Goal: Navigation & Orientation: Find specific page/section

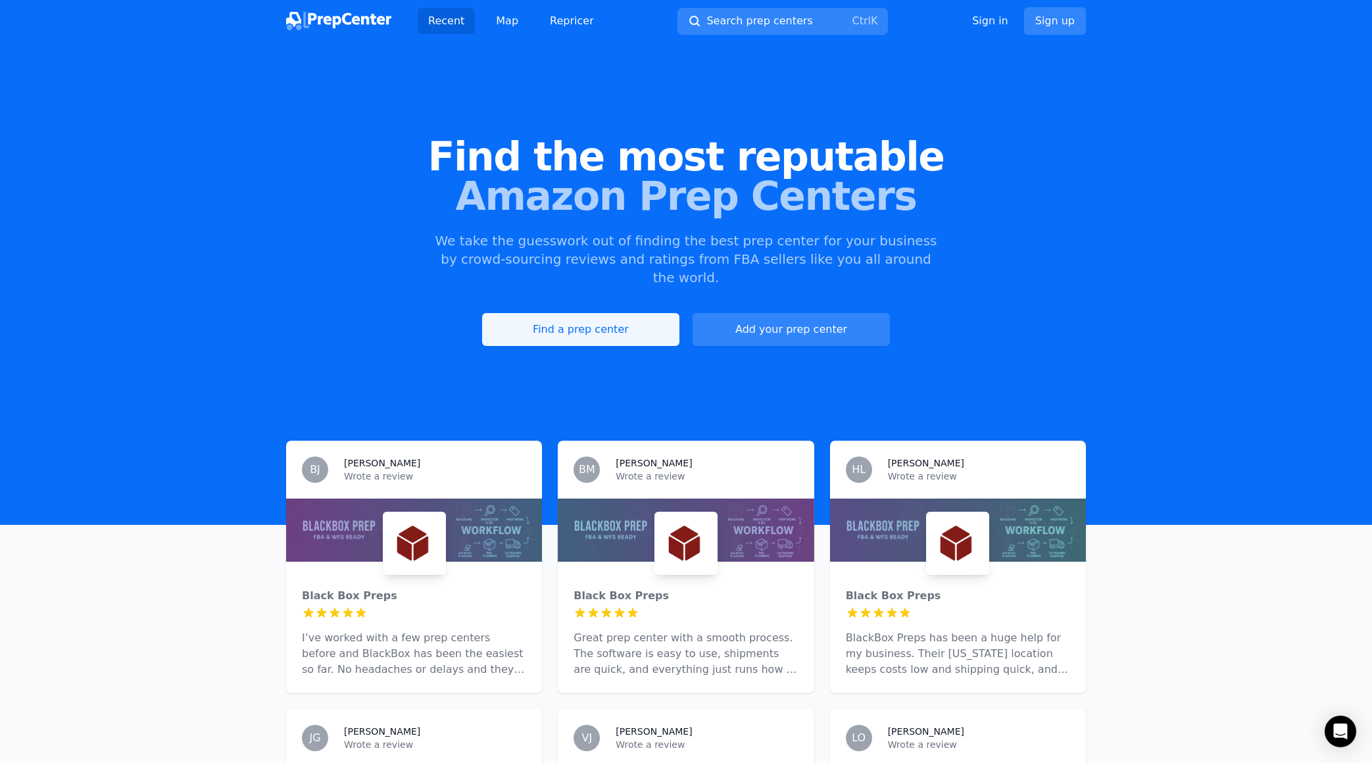
click at [619, 313] on link "Find a prep center" at bounding box center [580, 329] width 197 height 33
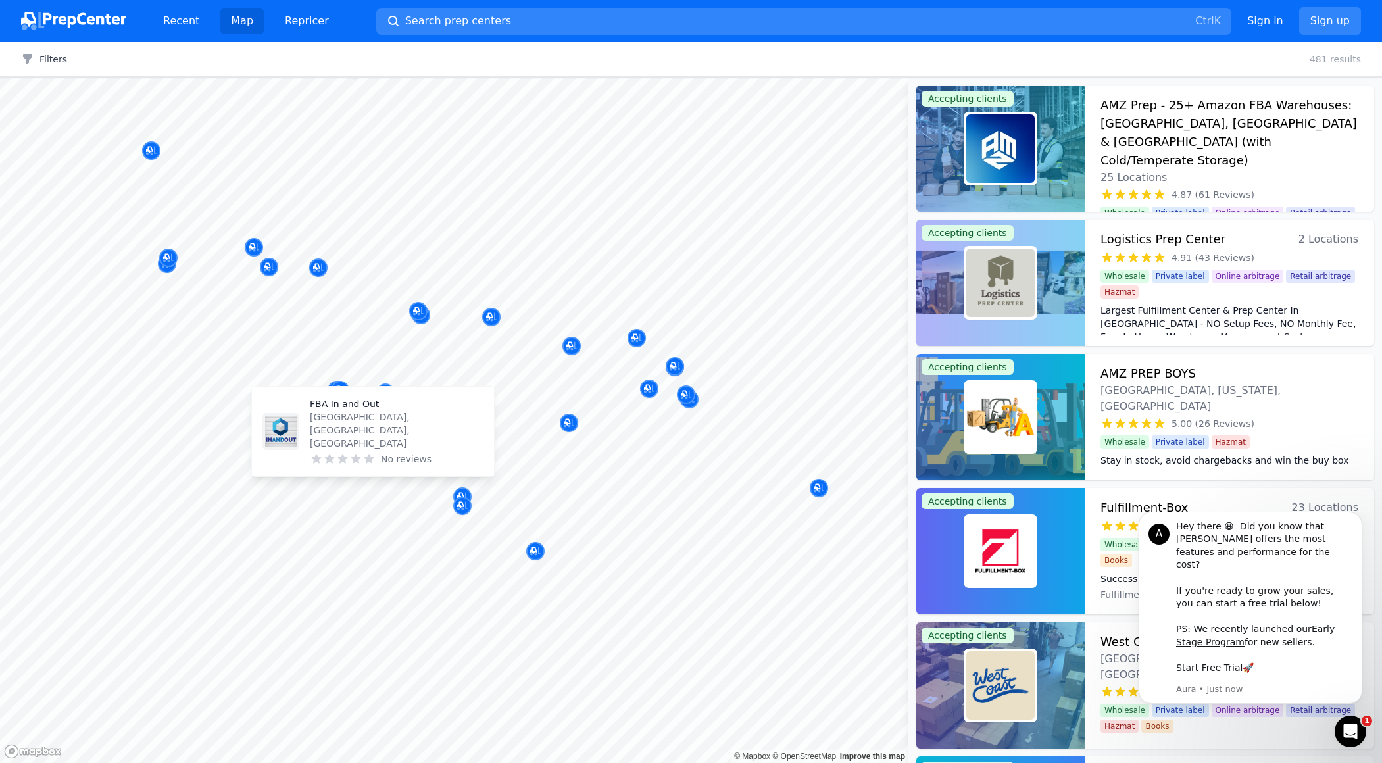
click at [300, 466] on body "Recent Map Repricer Search prep centers Ctrl K Open main menu Sign in Sign up F…" at bounding box center [691, 381] width 1382 height 763
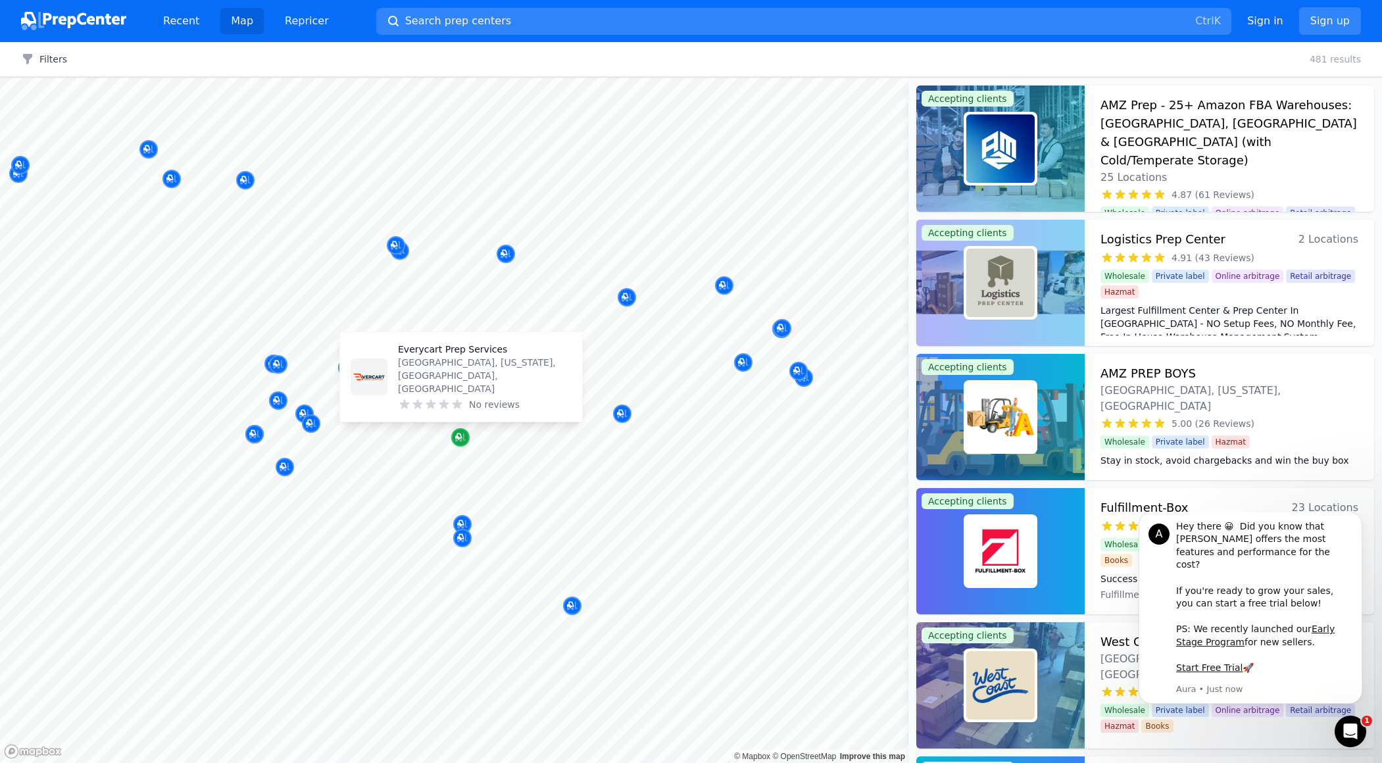
click at [462, 435] on icon "Map marker" at bounding box center [460, 437] width 11 height 13
click at [356, 414] on div at bounding box center [311, 409] width 253 height 11
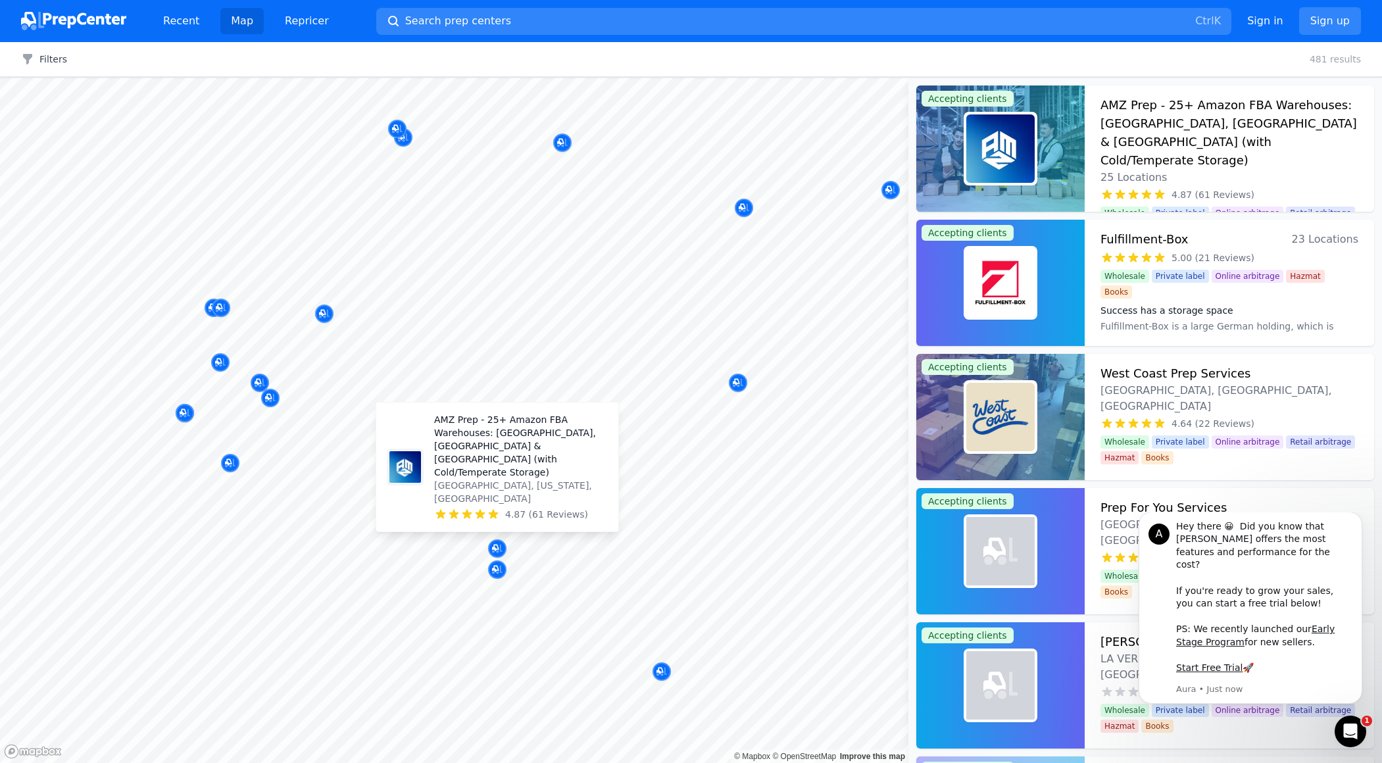
click at [486, 477] on p "AMZ Prep - 25+ Amazon FBA Warehouses: [GEOGRAPHIC_DATA], [GEOGRAPHIC_DATA] & [G…" at bounding box center [521, 446] width 174 height 66
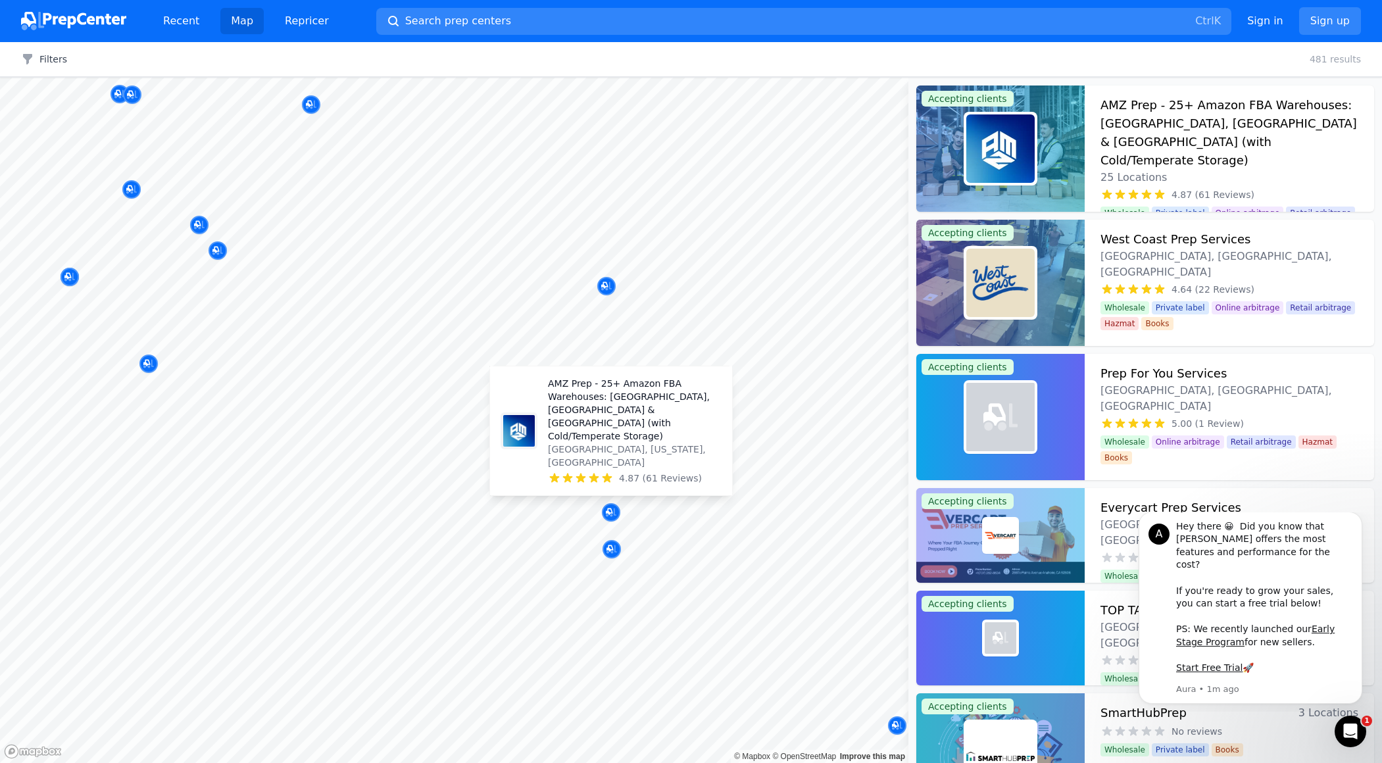
click at [594, 434] on p "AMZ Prep - 25+ Amazon FBA Warehouses: [GEOGRAPHIC_DATA], [GEOGRAPHIC_DATA] & [G…" at bounding box center [635, 410] width 174 height 66
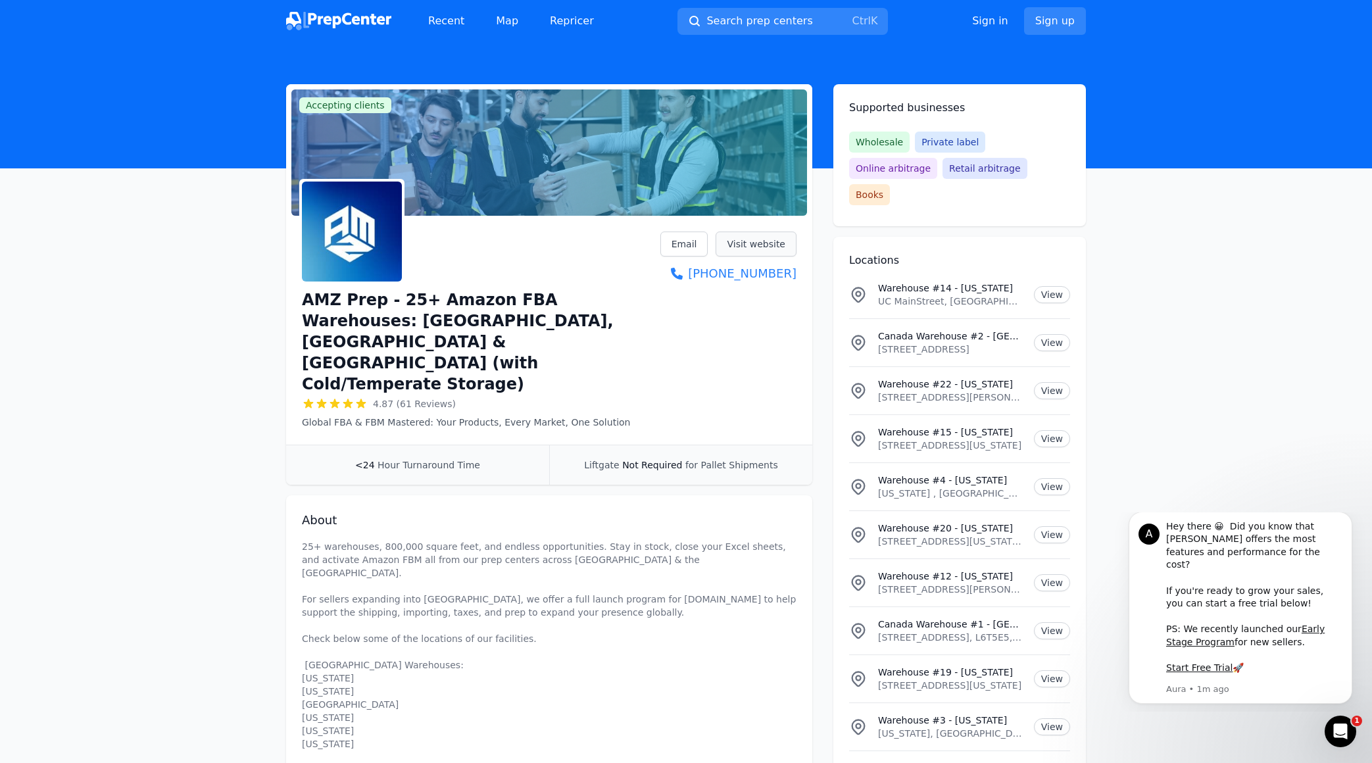
click at [748, 243] on link "Visit website" at bounding box center [755, 243] width 81 height 25
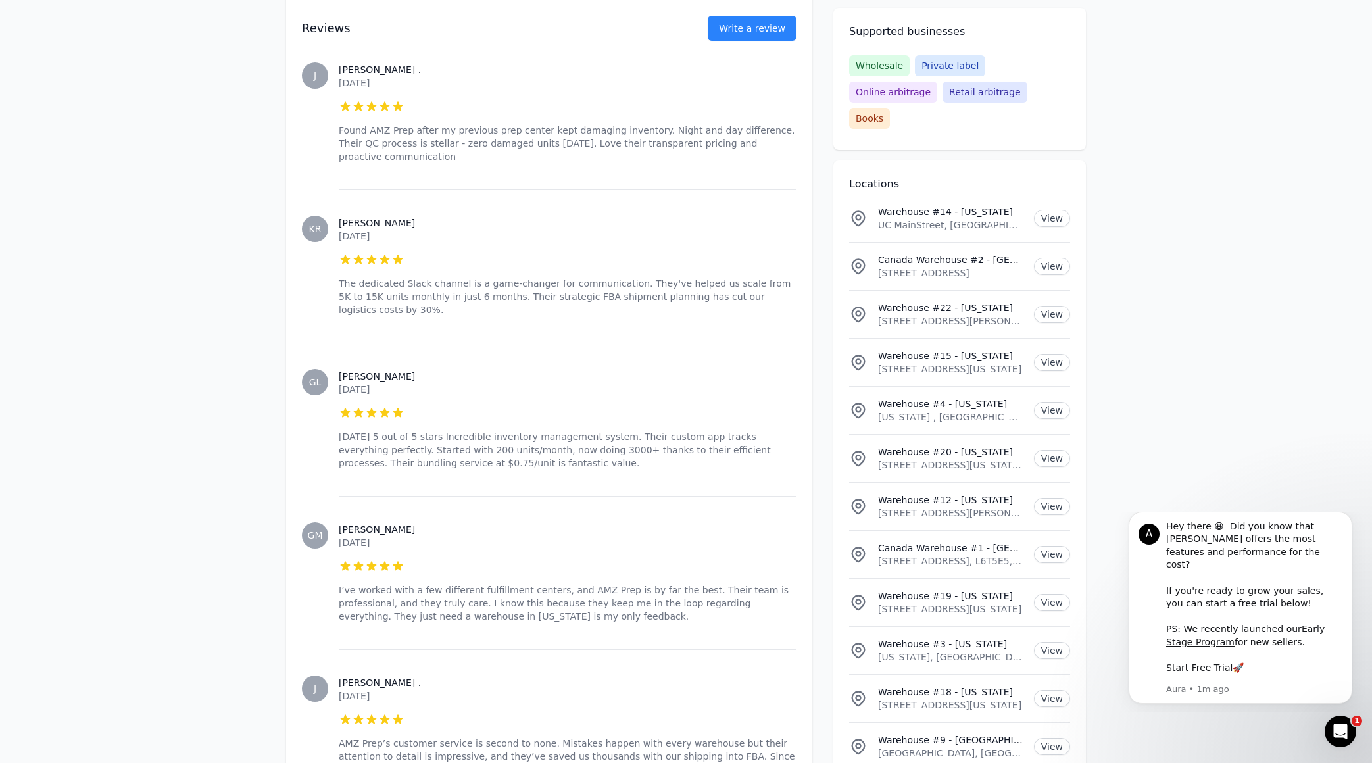
scroll to position [2236, 0]
